Goal: Check status: Check status

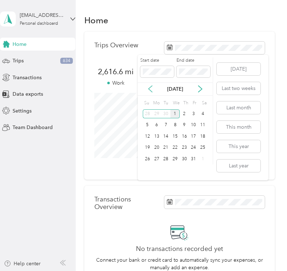
click at [147, 90] on icon at bounding box center [150, 88] width 7 height 7
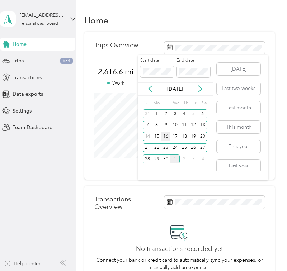
click at [163, 135] on div "16" at bounding box center [165, 136] width 9 height 9
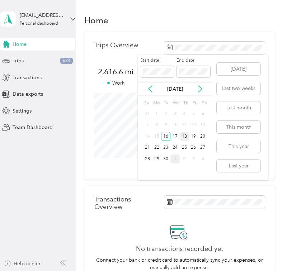
click at [182, 136] on div "18" at bounding box center [184, 136] width 9 height 9
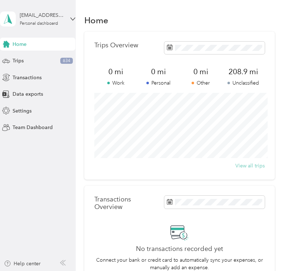
click at [258, 166] on button "View all trips" at bounding box center [249, 166] width 29 height 8
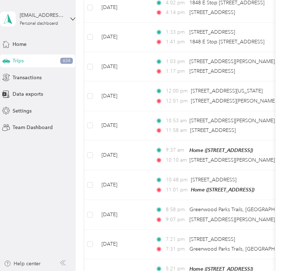
scroll to position [761, 0]
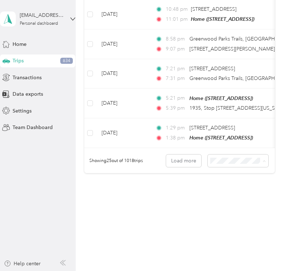
click at [234, 195] on span "100 per load" at bounding box center [230, 198] width 29 height 6
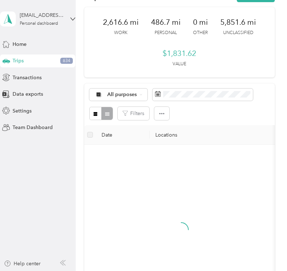
scroll to position [21, 0]
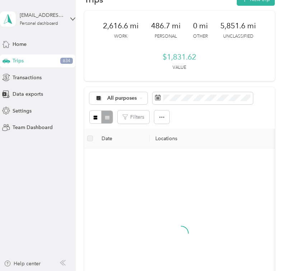
click at [185, 119] on div "Filters" at bounding box center [179, 116] width 180 height 13
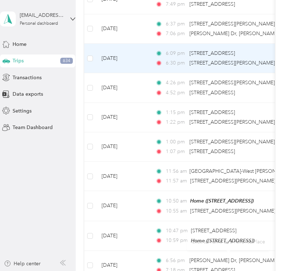
scroll to position [0, 0]
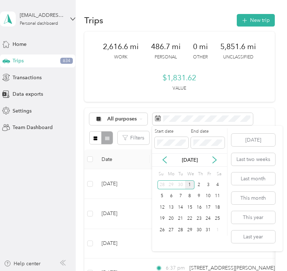
click at [192, 184] on div "1" at bounding box center [189, 184] width 9 height 9
click at [189, 183] on div "1" at bounding box center [189, 184] width 9 height 9
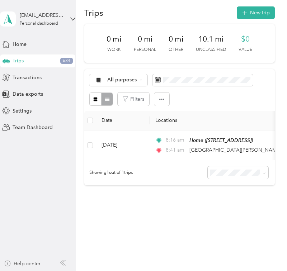
scroll to position [8, 0]
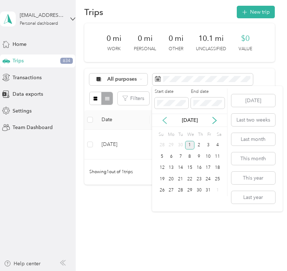
click at [165, 122] on icon at bounding box center [165, 120] width 4 height 6
click at [188, 171] on div "17" at bounding box center [189, 168] width 9 height 9
click at [214, 118] on icon at bounding box center [215, 120] width 4 height 6
click at [190, 145] on div "1" at bounding box center [189, 145] width 9 height 9
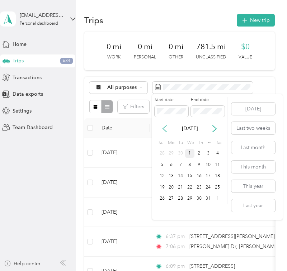
click at [165, 128] on icon at bounding box center [164, 128] width 7 height 7
click at [200, 178] on div "18" at bounding box center [198, 176] width 9 height 9
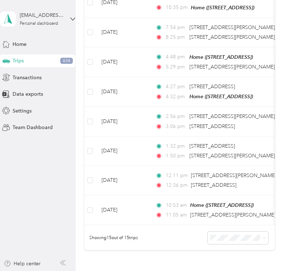
scroll to position [350, 0]
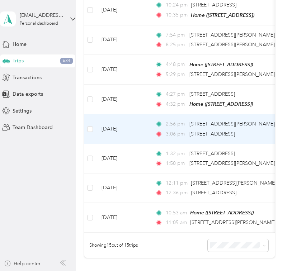
click at [145, 124] on td "[DATE]" at bounding box center [123, 128] width 54 height 29
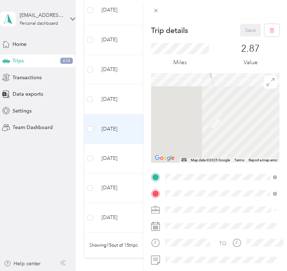
drag, startPoint x: 208, startPoint y: 123, endPoint x: 214, endPoint y: 19, distance: 104.9
click at [214, 19] on div "Trip details Save This trip cannot be edited because it is either under review,…" at bounding box center [214, 145] width 143 height 290
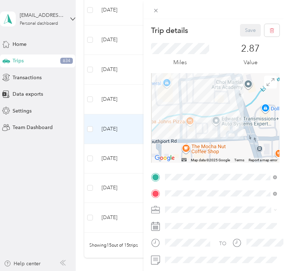
drag, startPoint x: 219, startPoint y: 108, endPoint x: 250, endPoint y: 126, distance: 35.7
click at [250, 126] on div at bounding box center [215, 118] width 128 height 90
